Goal: Task Accomplishment & Management: Complete application form

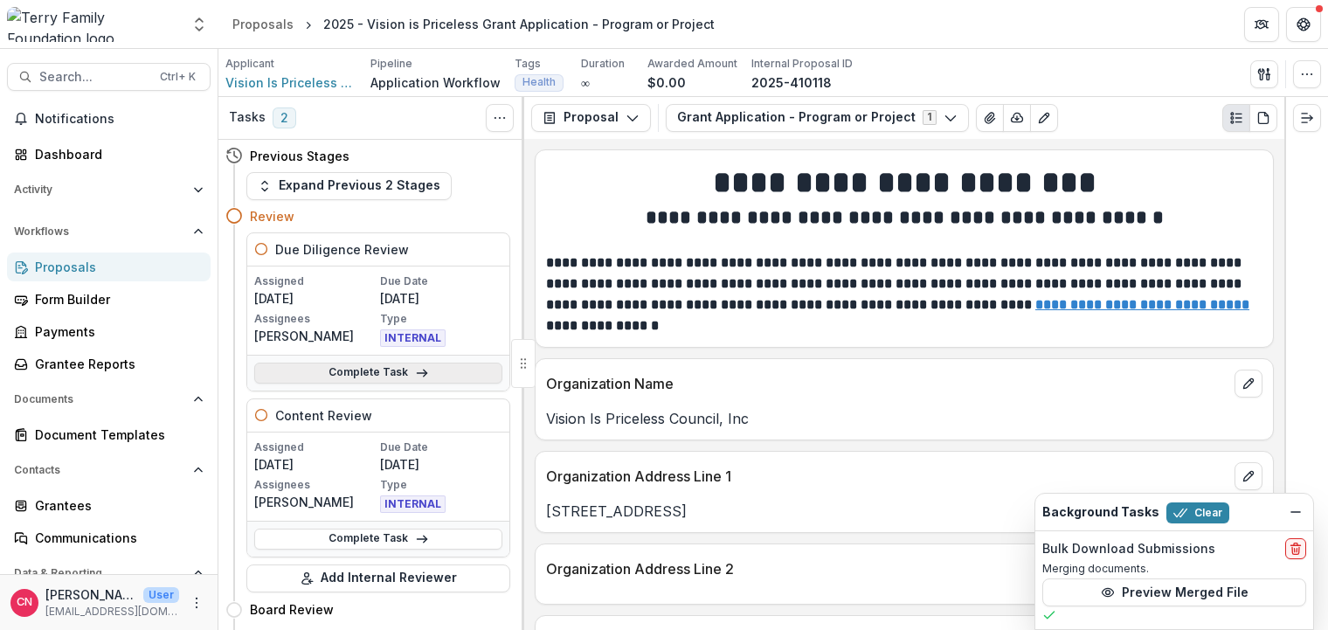
click at [362, 365] on link "Complete Task" at bounding box center [378, 372] width 248 height 21
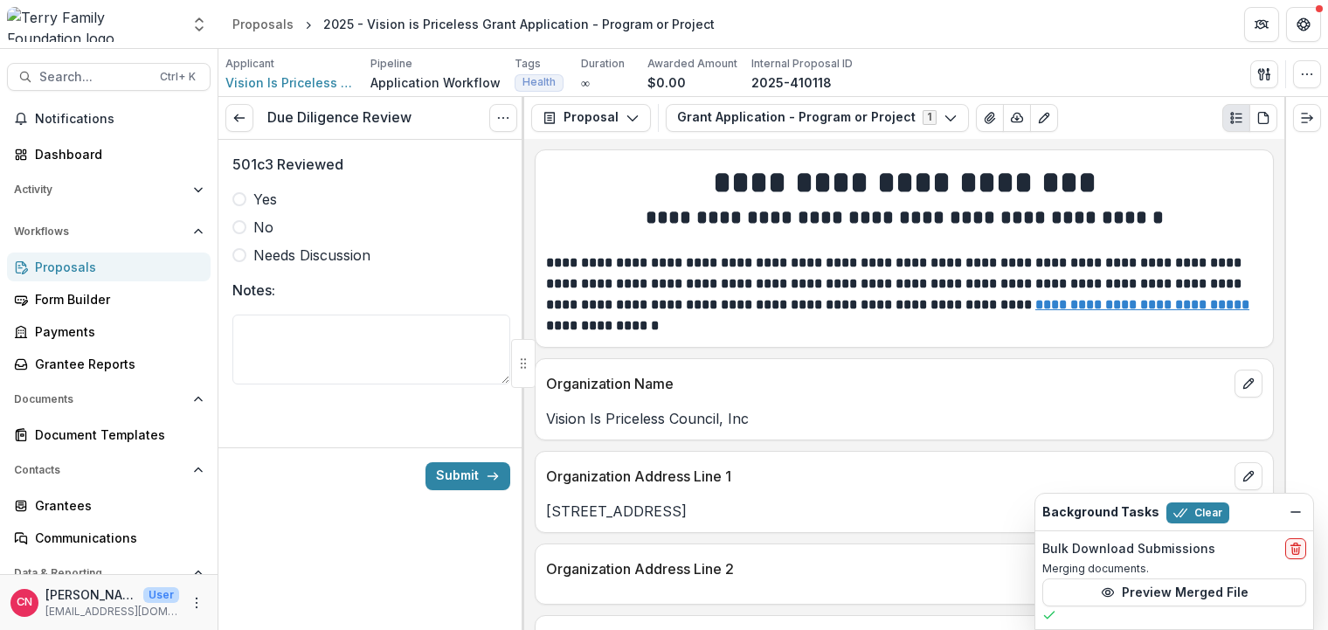
click at [235, 198] on span at bounding box center [239, 199] width 14 height 14
click at [459, 472] on button "Submit" at bounding box center [467, 476] width 85 height 28
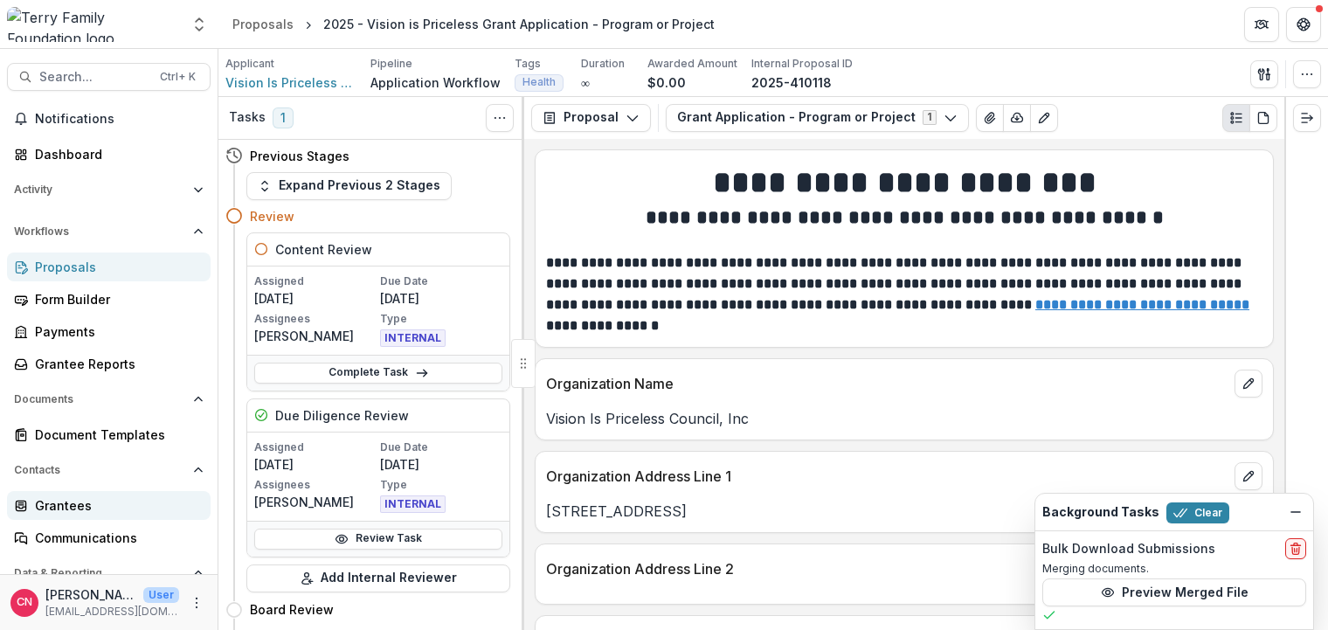
click at [80, 504] on div "Grantees" at bounding box center [116, 505] width 162 height 18
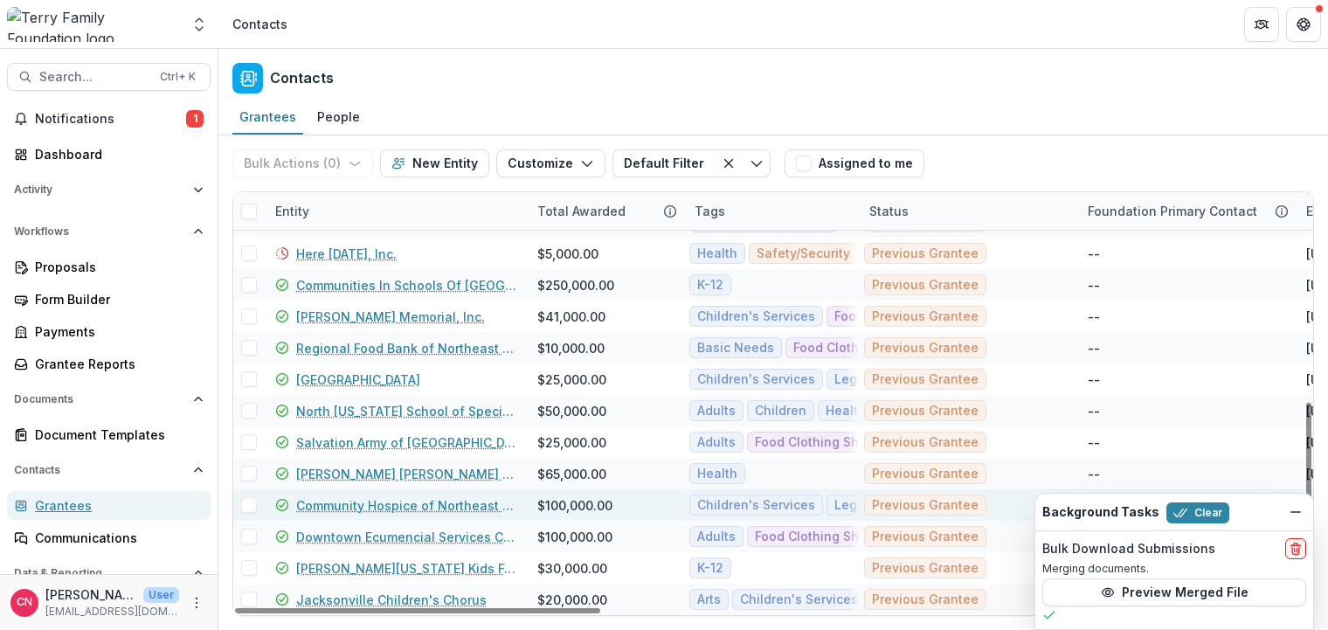
scroll to position [1083, 0]
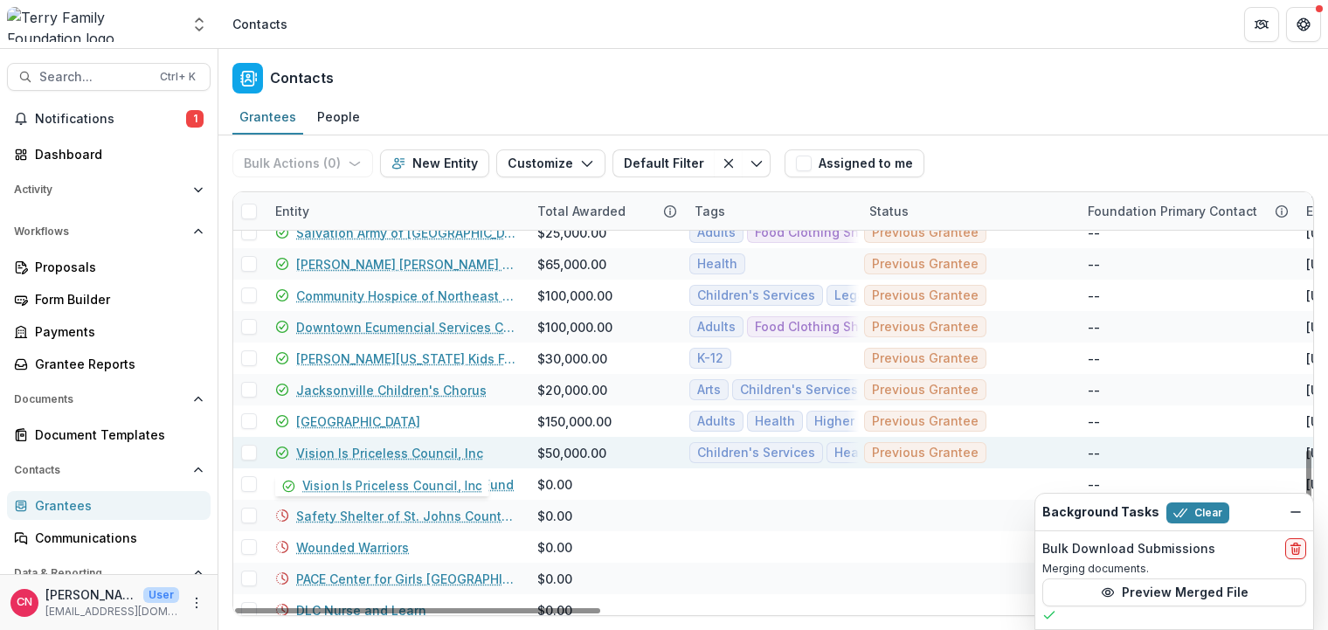
click at [383, 452] on link "Vision Is Priceless Council, Inc" at bounding box center [389, 453] width 187 height 18
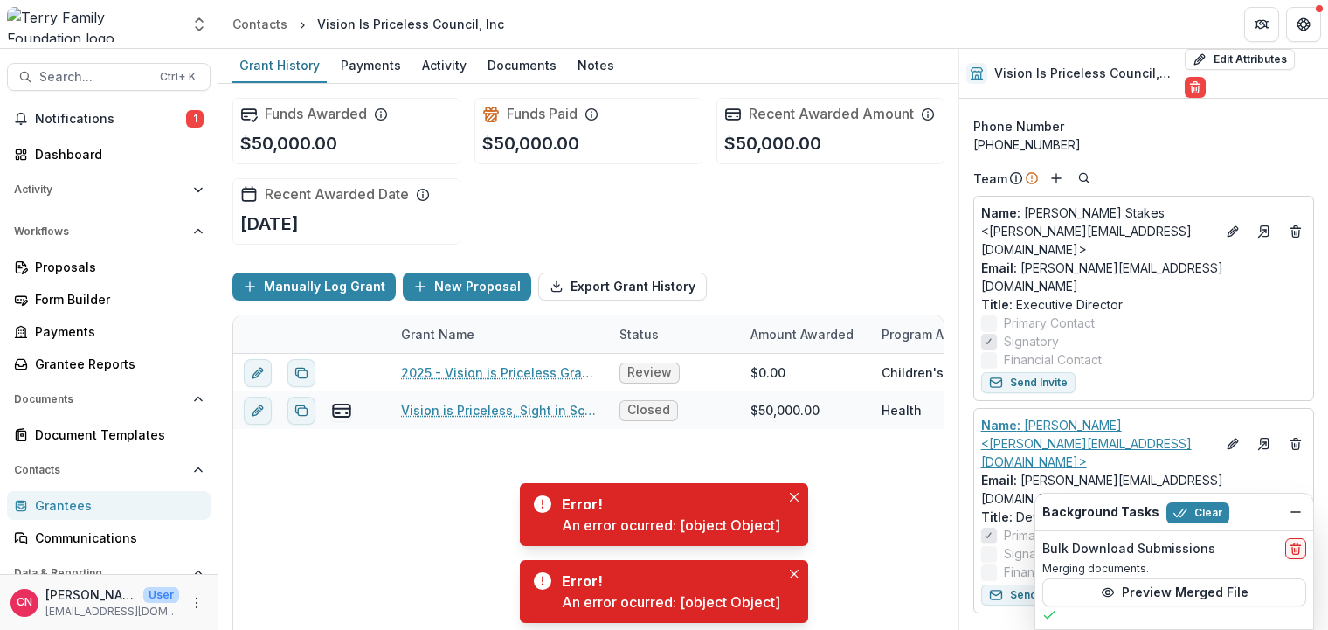
scroll to position [210, 0]
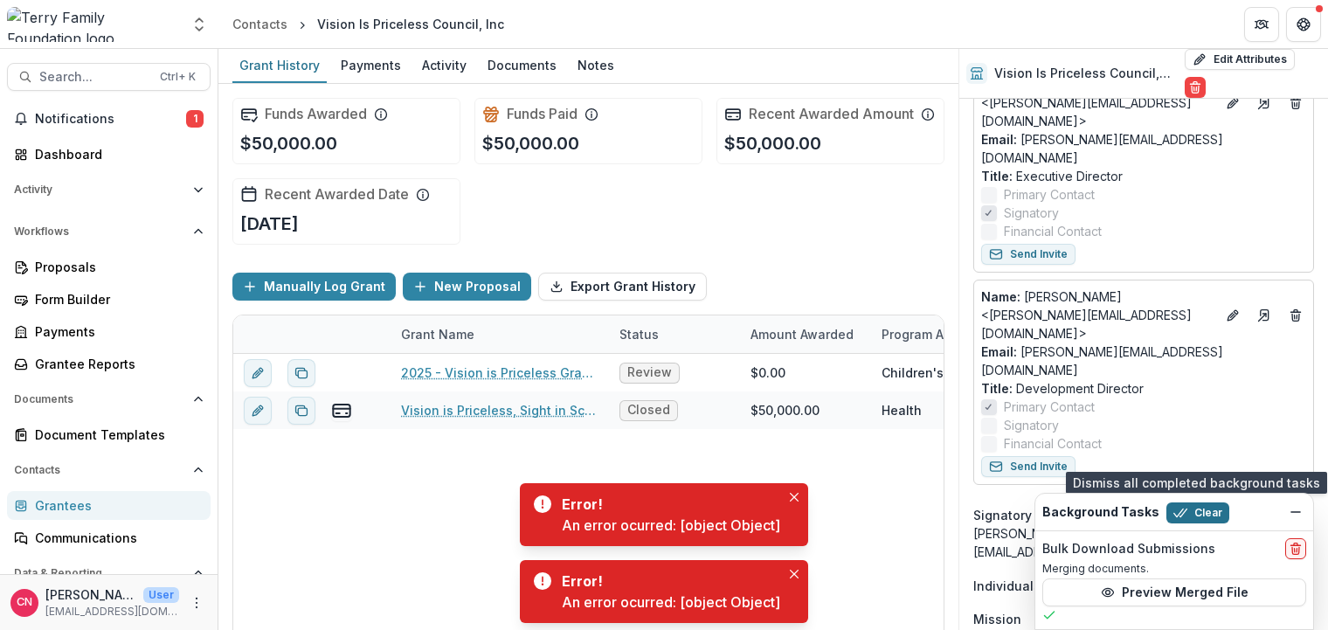
click at [1204, 504] on button "Clear" at bounding box center [1197, 512] width 63 height 21
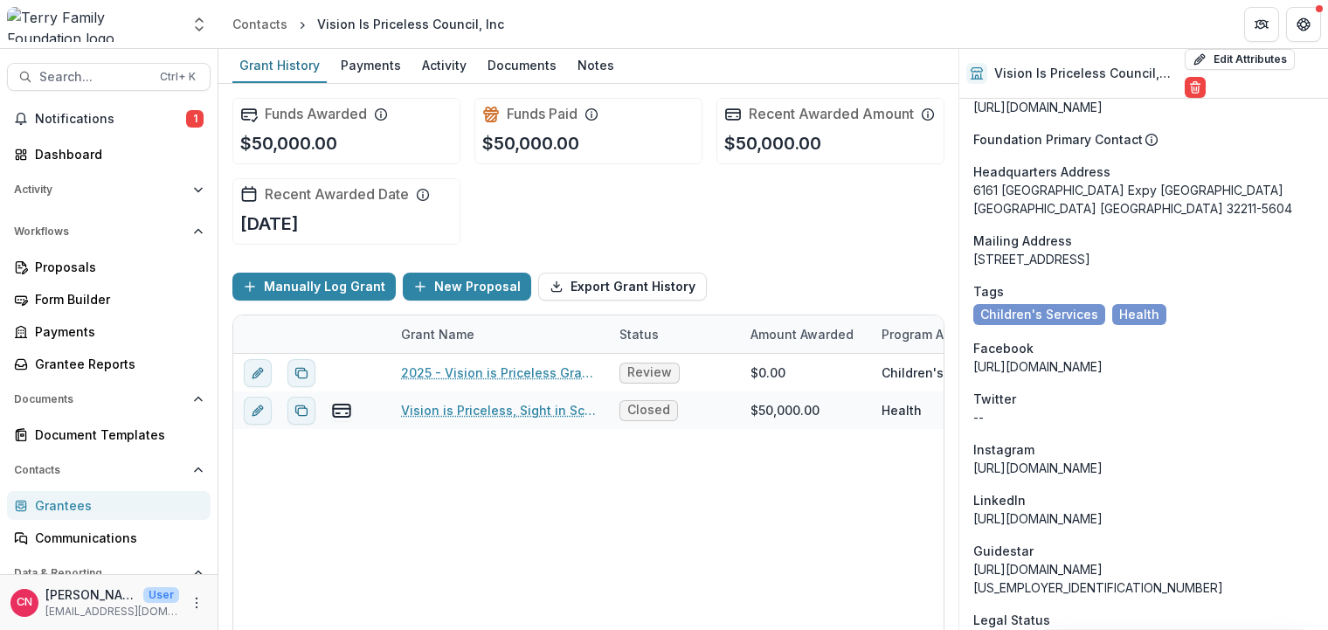
scroll to position [1467, 0]
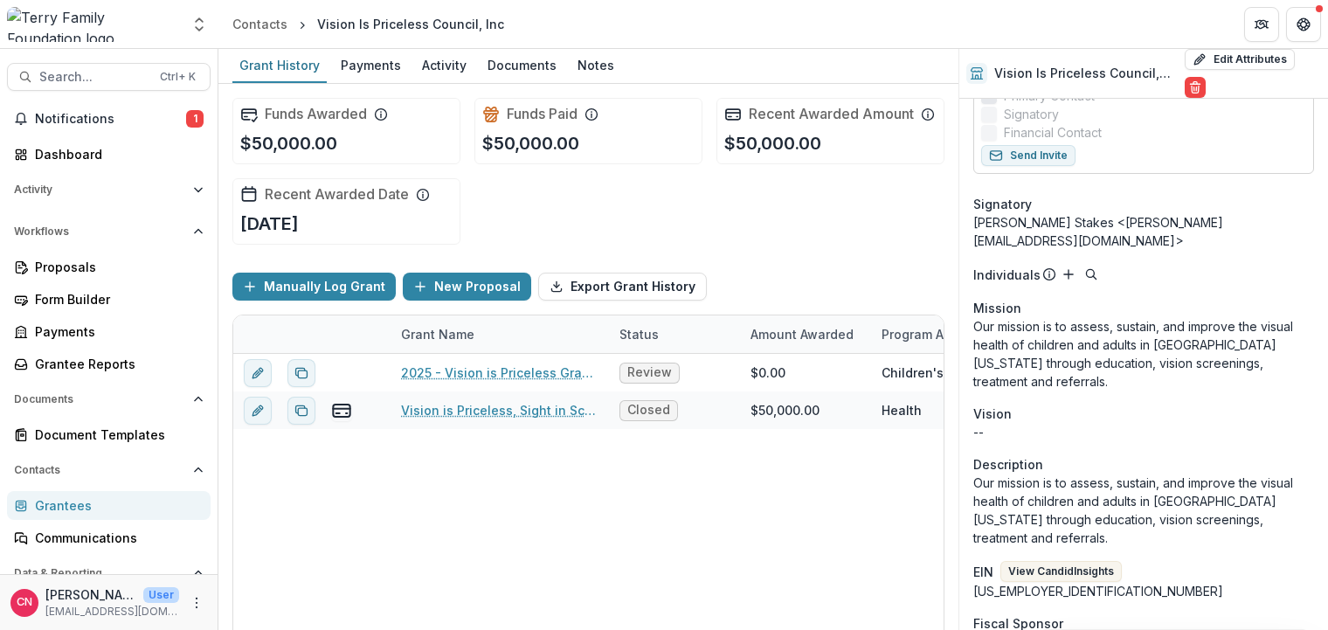
scroll to position [524, 0]
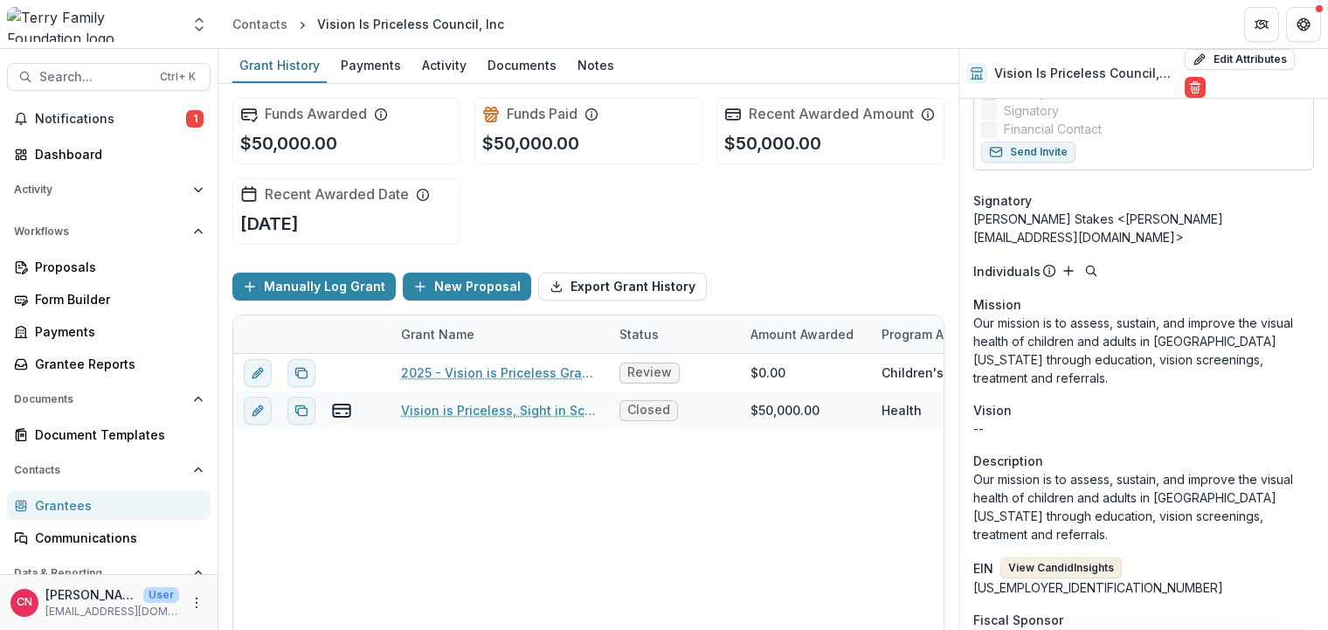
click at [1061, 557] on button "View Candid Insights" at bounding box center [1060, 567] width 121 height 21
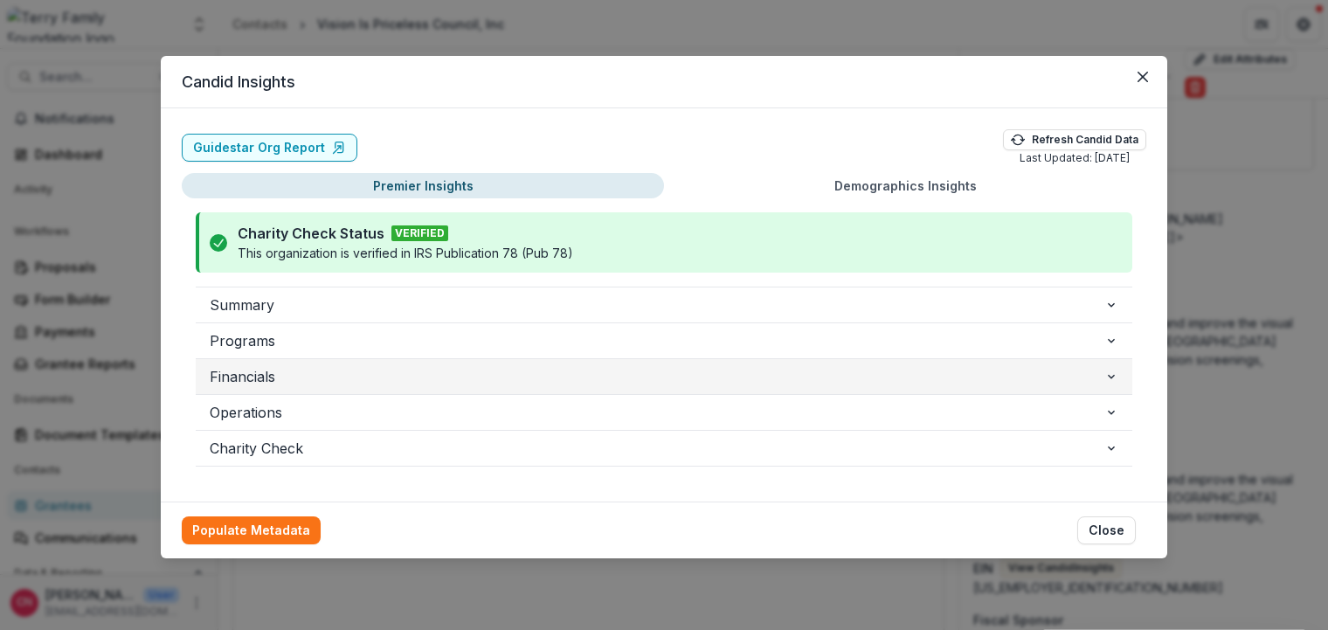
click at [252, 368] on span "Financials" at bounding box center [657, 376] width 894 height 21
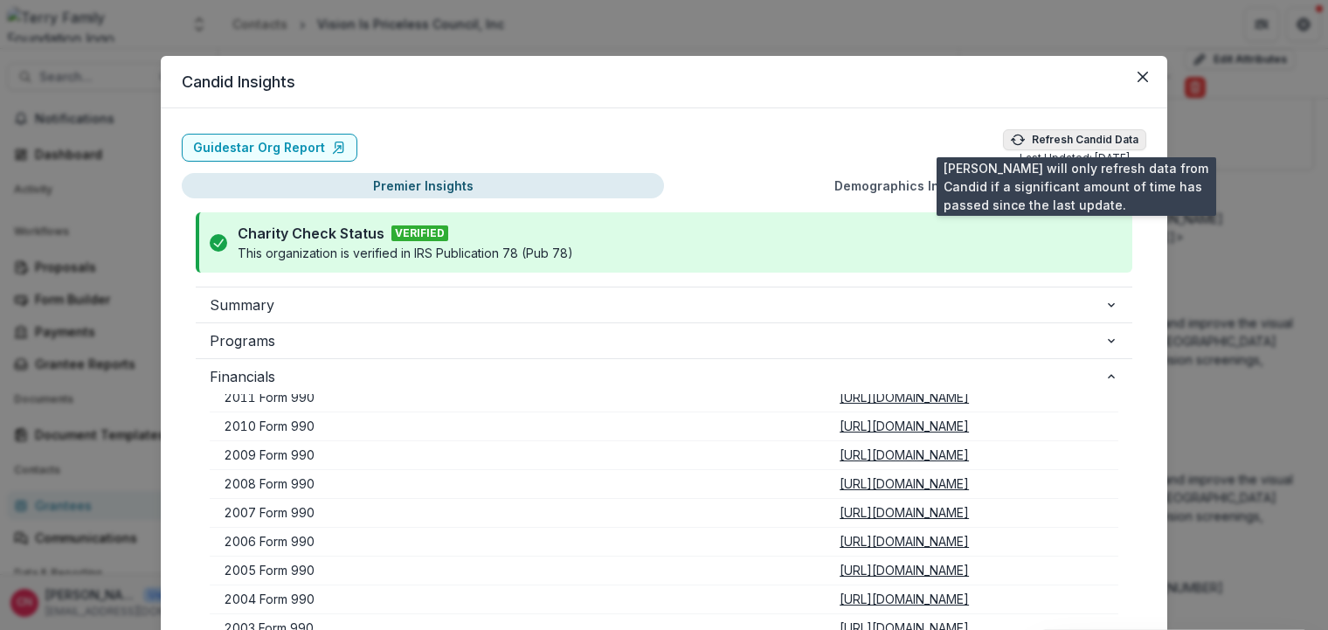
click at [1075, 130] on button "Refresh Candid Data" at bounding box center [1074, 139] width 143 height 21
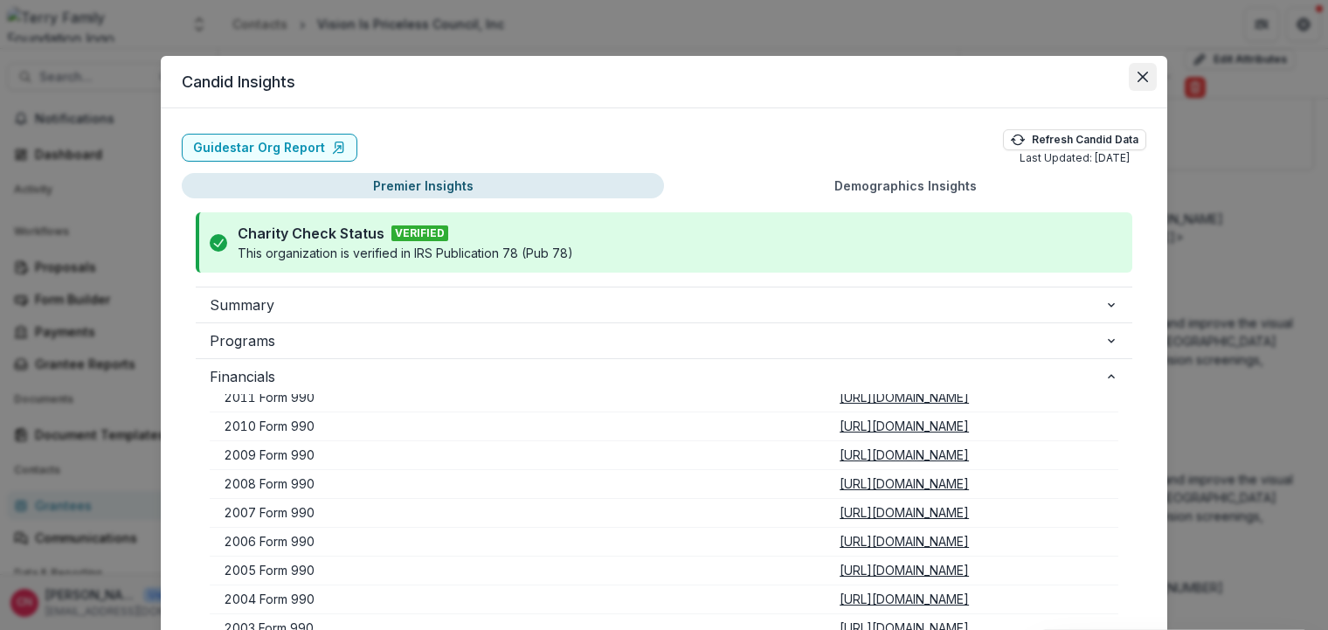
click at [1143, 74] on icon "Close" at bounding box center [1142, 77] width 10 height 10
